Goal: Transaction & Acquisition: Purchase product/service

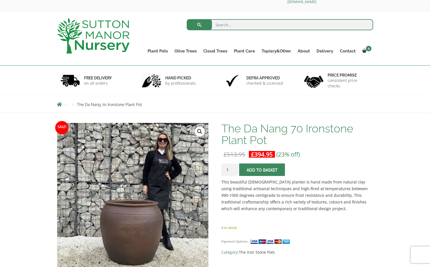
scroll to position [12, 0]
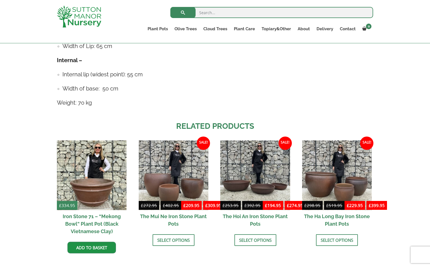
scroll to position [378, 0]
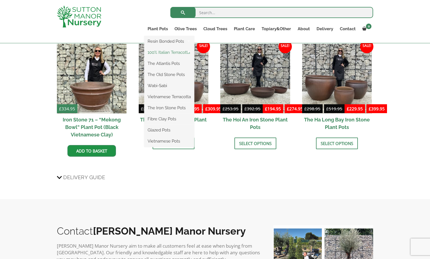
scroll to position [480, 0]
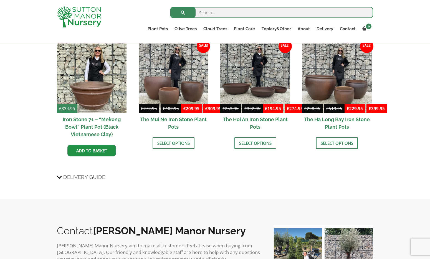
click at [180, 182] on h3 "Delivery Guide" at bounding box center [215, 177] width 317 height 10
click at [0, 0] on input "Delivery Guide" at bounding box center [0, 0] width 0 height 0
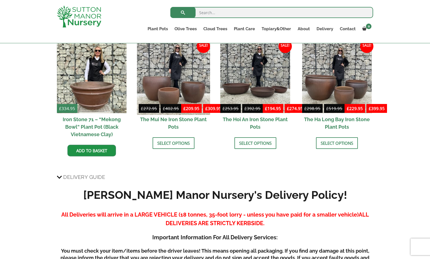
click at [187, 97] on img at bounding box center [173, 78] width 73 height 73
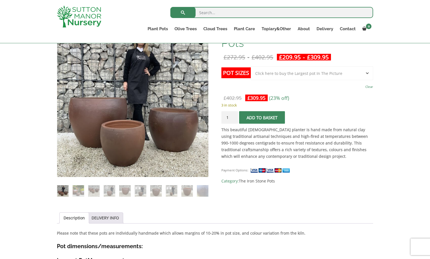
scroll to position [99, 0]
